Goal: Check status: Check status

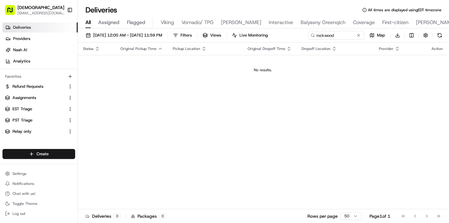
click at [308, 40] on input "rockwood" at bounding box center [336, 35] width 56 height 9
click at [132, 33] on span "[DATE] 12:00 AM - [DATE] 11:59 PM" at bounding box center [127, 35] width 69 height 6
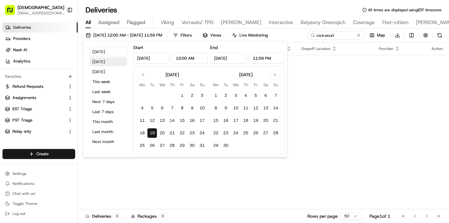
click at [111, 63] on button "[DATE]" at bounding box center [108, 61] width 37 height 9
type input "[DATE]"
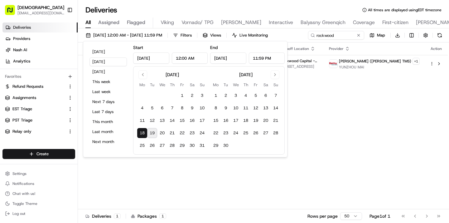
click at [333, 106] on div "Status Original Pickup Time Pickup Location Original Dropoff Time Dropoff Locat…" at bounding box center [263, 125] width 370 height 167
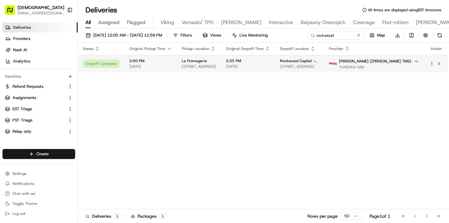
click at [313, 58] on span "Rockwood Capital - [GEOGRAPHIC_DATA]" at bounding box center [299, 60] width 39 height 5
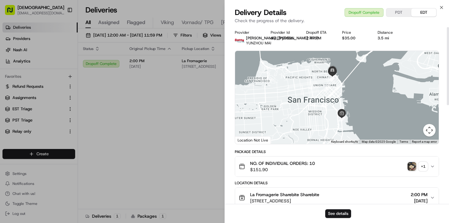
scroll to position [2, 0]
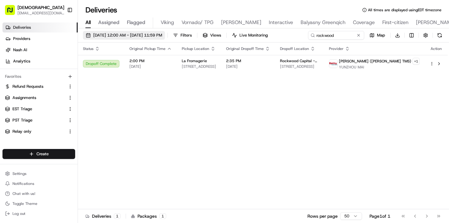
click at [162, 34] on span "[DATE] 12:00 AM - [DATE] 11:59 PM" at bounding box center [127, 35] width 69 height 6
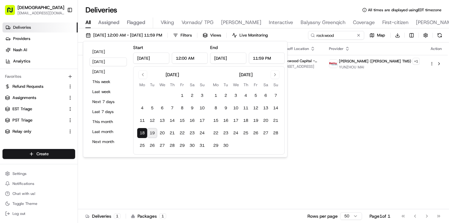
click at [151, 132] on button "19" at bounding box center [152, 133] width 10 height 10
type input "[DATE]"
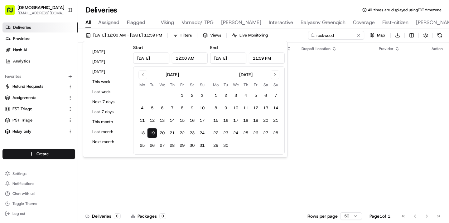
click at [345, 73] on td "No results." at bounding box center [263, 70] width 370 height 30
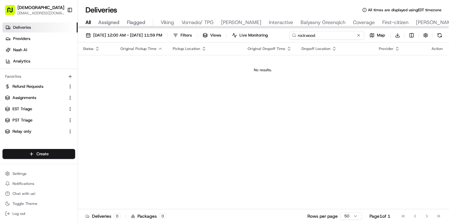
click at [336, 37] on div "[DATE] 12:00 AM - [DATE] 11:59 PM Filters Views Live Monitoring rockwood Map Do…" at bounding box center [263, 37] width 371 height 12
click at [330, 37] on div "[DATE] 12:00 AM - [DATE] 11:59 PM Filters Views Live Monitoring rockwood Map Do…" at bounding box center [263, 37] width 371 height 12
click at [308, 40] on div "rockwood Map Download" at bounding box center [376, 35] width 136 height 9
click at [352, 36] on div "[DATE] 12:00 AM - [DATE] 11:59 PM Filters Views Live Monitoring rockwood Map Do…" at bounding box center [263, 37] width 371 height 12
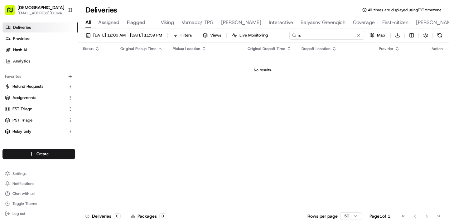
type input "r"
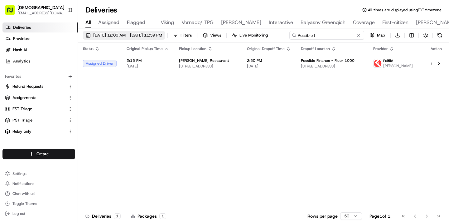
type input "Possible f"
click at [162, 33] on span "[DATE] 12:00 AM - [DATE] 11:59 PM" at bounding box center [127, 35] width 69 height 6
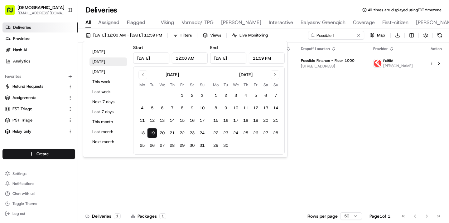
click at [113, 64] on button "[DATE]" at bounding box center [108, 61] width 37 height 9
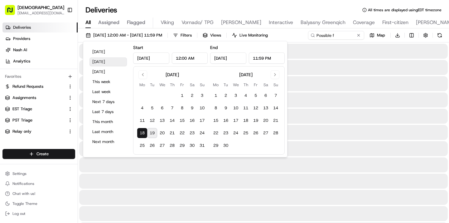
type input "[DATE]"
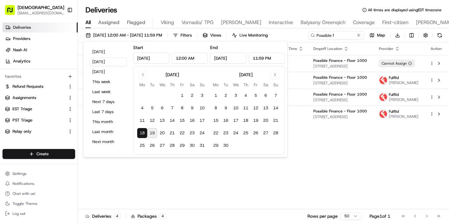
click at [311, 159] on div "Status Original Pickup Time Pickup Location Original Dropoff Time Dropoff Locat…" at bounding box center [263, 125] width 370 height 167
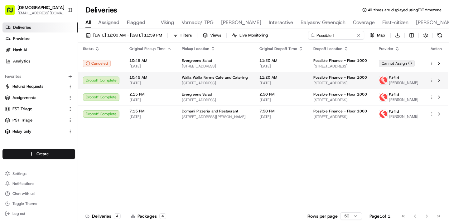
click at [276, 84] on span "[DATE]" at bounding box center [282, 83] width 44 height 5
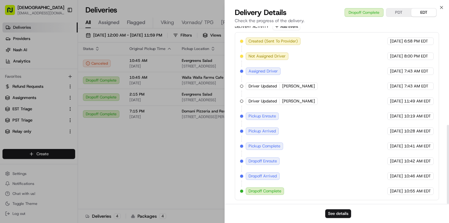
scroll to position [221, 0]
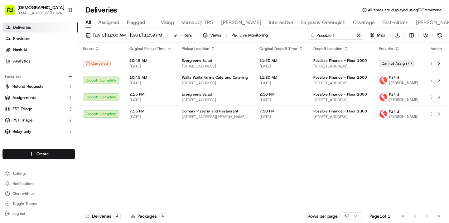
click at [360, 34] on button at bounding box center [359, 35] width 6 height 6
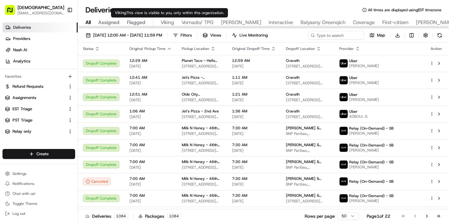
click at [167, 22] on span "Viking" at bounding box center [167, 22] width 13 height 7
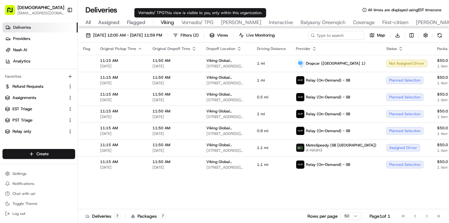
click at [201, 23] on span "Vornado/ TPG" at bounding box center [198, 22] width 32 height 7
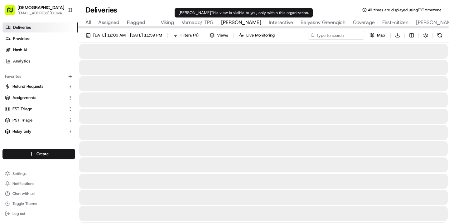
click at [246, 22] on span "[PERSON_NAME]" at bounding box center [241, 22] width 40 height 7
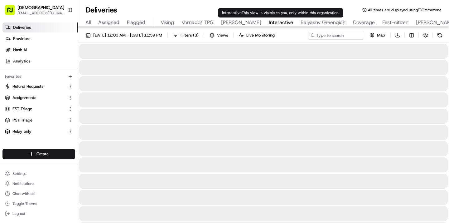
click at [283, 24] on span "Interactive" at bounding box center [281, 22] width 24 height 7
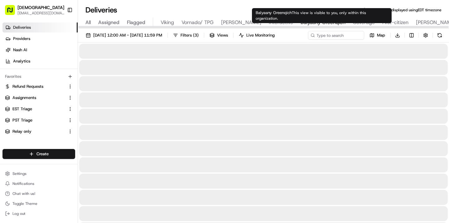
click at [311, 23] on span "Balyasny Greenqich" at bounding box center [323, 22] width 45 height 7
